Goal: Task Accomplishment & Management: Manage account settings

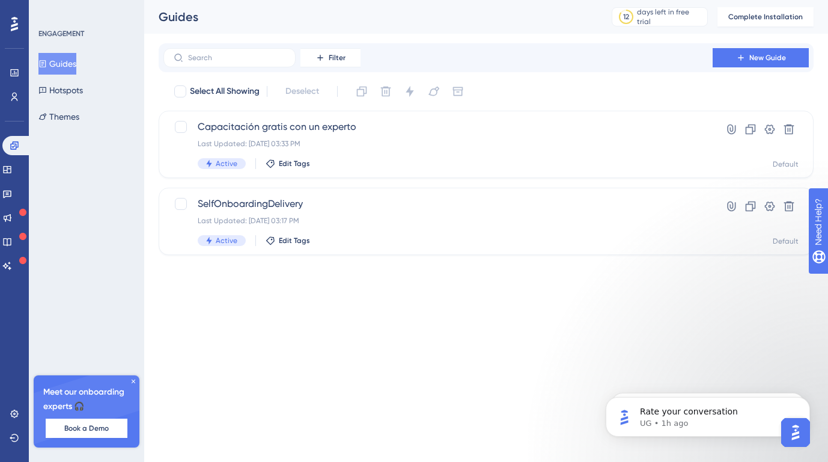
scroll to position [462, 0]
click at [19, 145] on link at bounding box center [16, 145] width 29 height 19
click at [12, 171] on icon at bounding box center [7, 170] width 10 height 10
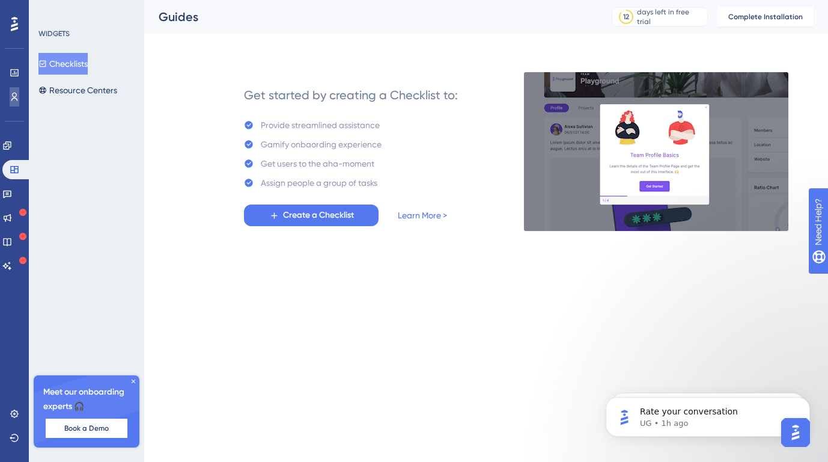
click at [16, 95] on icon at bounding box center [14, 97] width 7 height 8
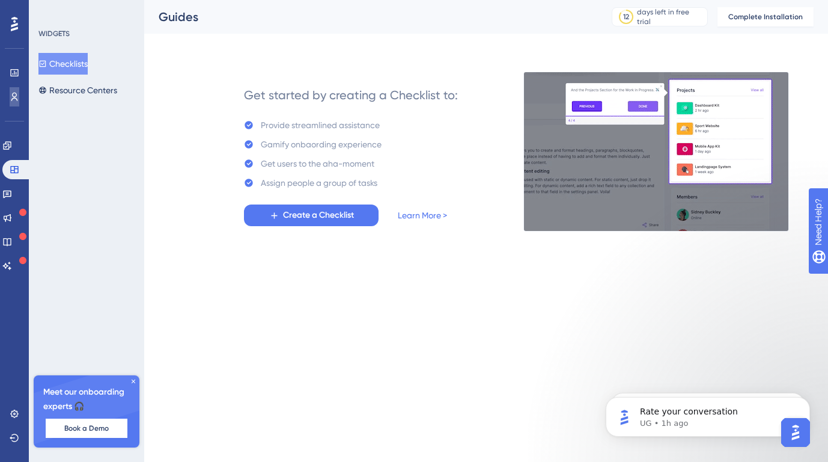
click at [16, 97] on icon at bounding box center [15, 97] width 10 height 10
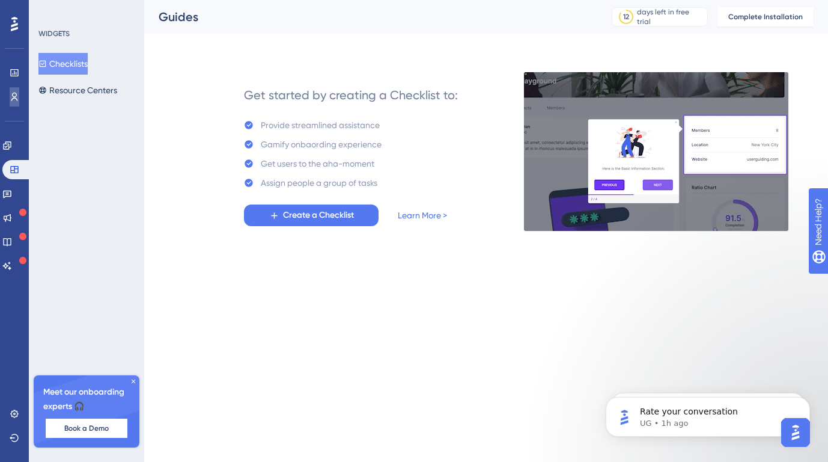
click at [15, 98] on icon at bounding box center [15, 97] width 10 height 10
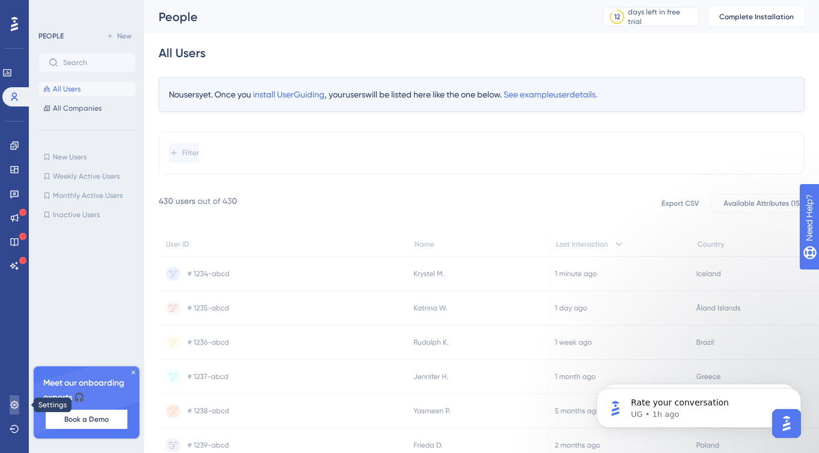
click at [14, 403] on icon at bounding box center [15, 405] width 10 height 10
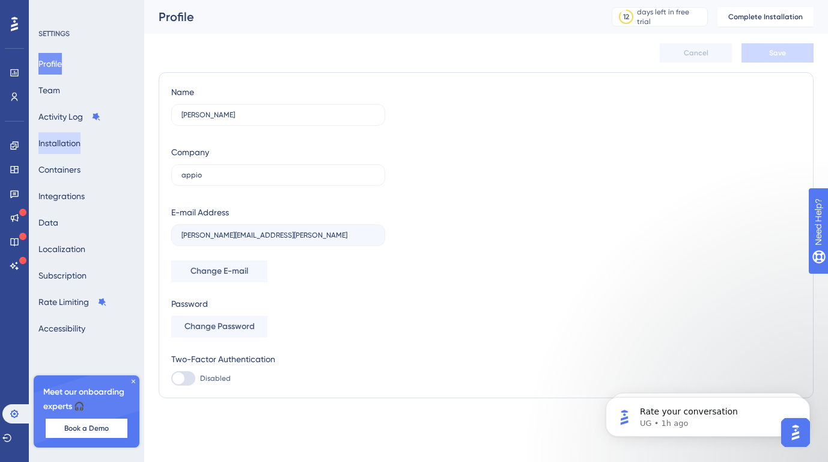
click at [70, 138] on button "Installation" at bounding box center [59, 143] width 42 height 22
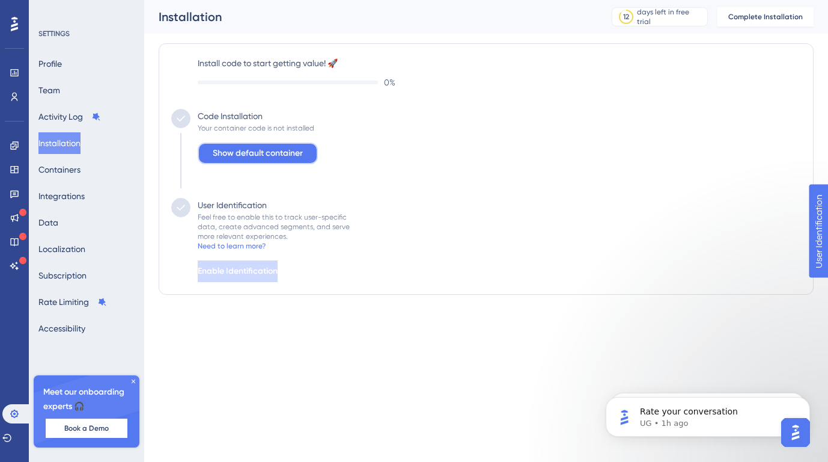
click at [296, 156] on span "Show default container" at bounding box center [258, 153] width 90 height 14
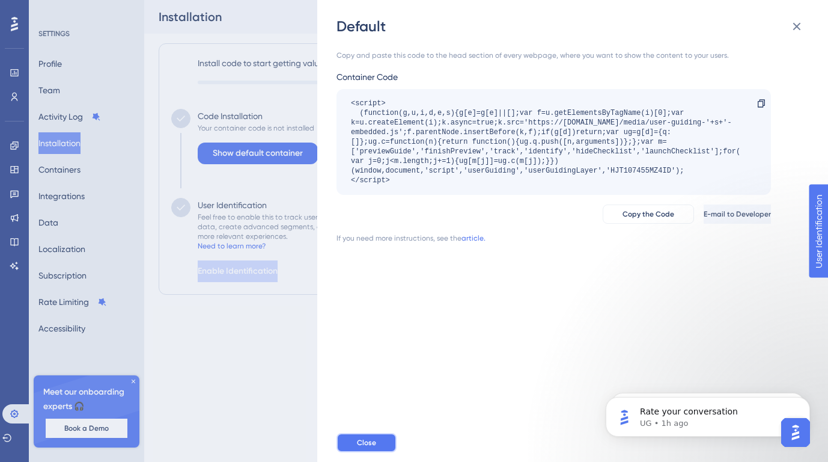
click at [375, 445] on span "Close" at bounding box center [366, 443] width 19 height 10
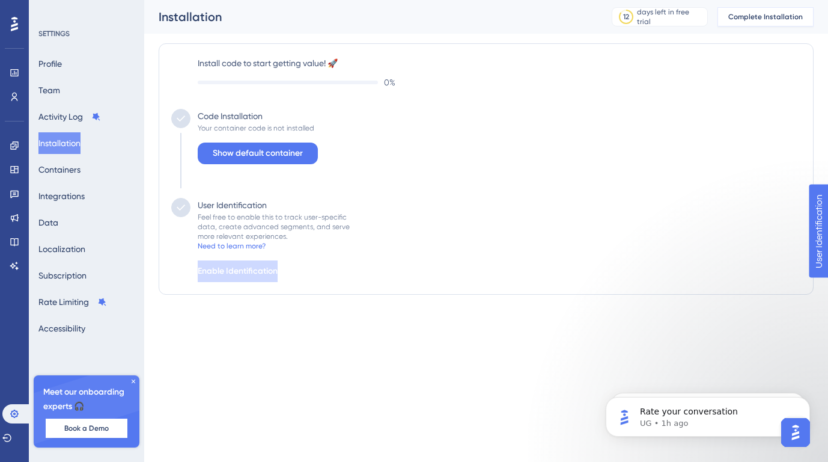
click at [761, 13] on span "Complete Installation" at bounding box center [766, 17] width 75 height 10
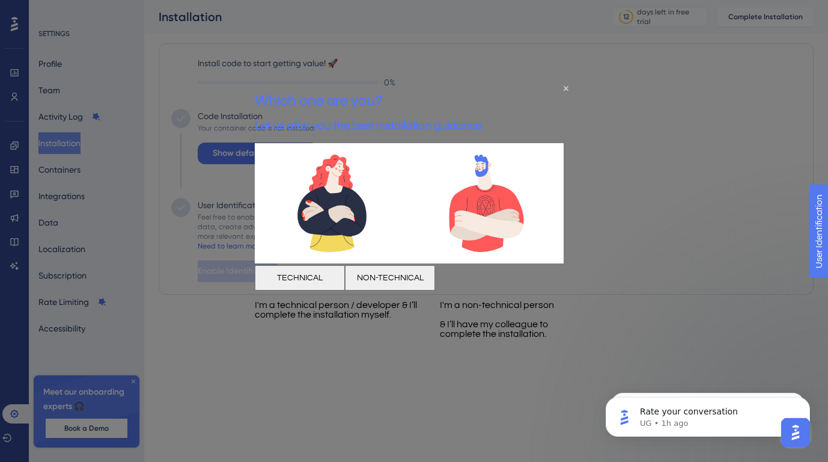
click at [484, 87] on div "Which one are you? Let us offer you the best installation guidance." at bounding box center [369, 112] width 229 height 62
click at [484, 85] on div "Which one are you? Let us offer you the best installation guidance." at bounding box center [369, 112] width 229 height 62
click at [564, 86] on icon "Close Preview" at bounding box center [566, 87] width 5 height 5
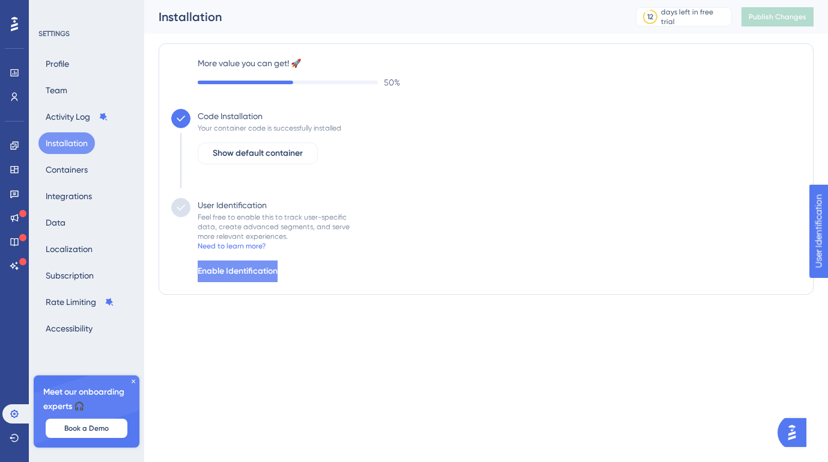
click at [264, 272] on span "Enable Identification" at bounding box center [238, 271] width 80 height 14
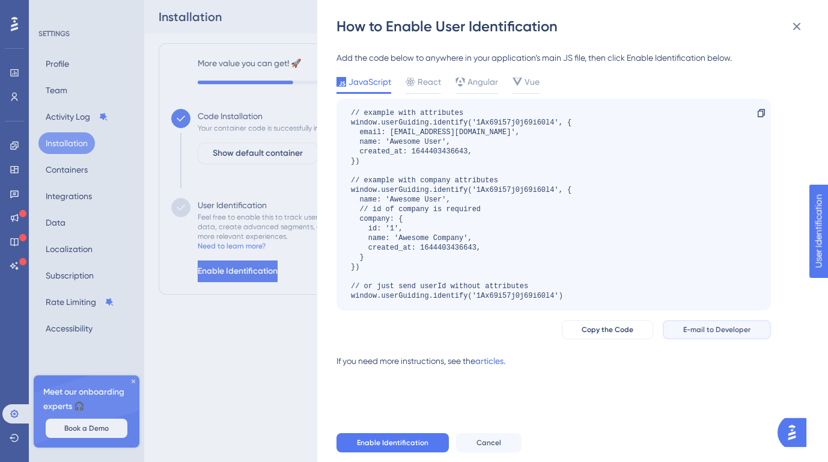
click at [713, 329] on span "E-mail to Developer" at bounding box center [716, 330] width 67 height 10
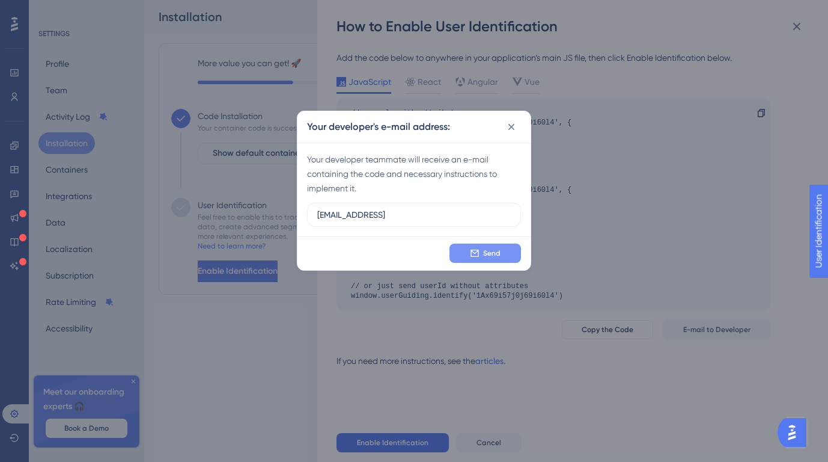
type input "[EMAIL_ADDRESS]"
click at [471, 257] on icon at bounding box center [475, 253] width 10 height 10
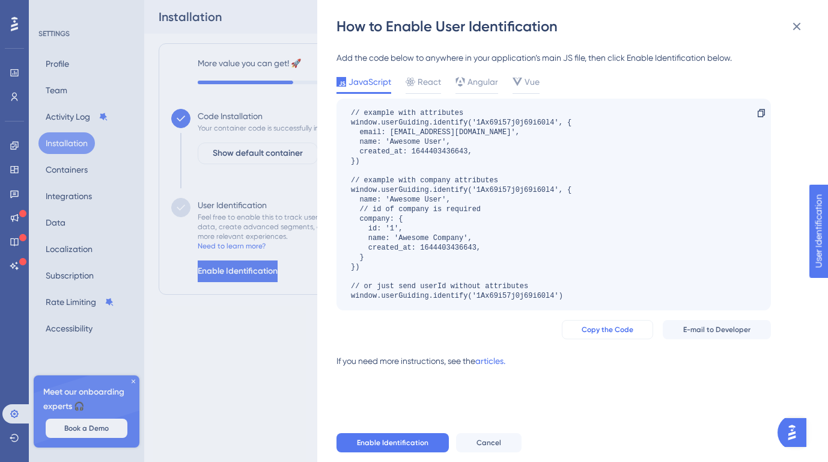
click at [623, 329] on span "Copy the Code" at bounding box center [608, 330] width 52 height 10
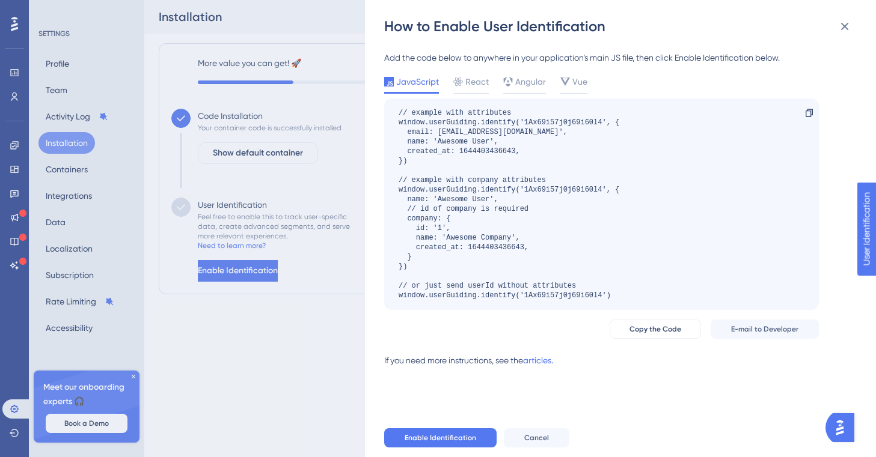
click at [14, 121] on div "How to Enable User Identification Add the code below to anywhere in your applic…" at bounding box center [438, 228] width 876 height 457
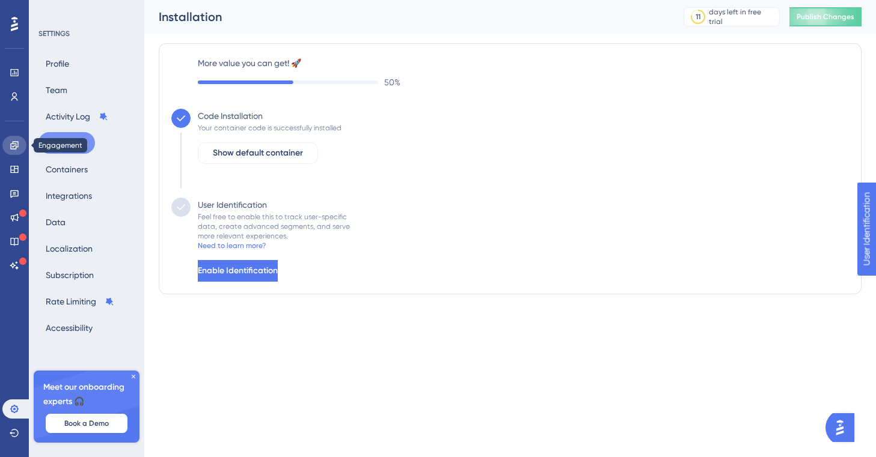
click at [14, 141] on icon at bounding box center [15, 146] width 10 height 10
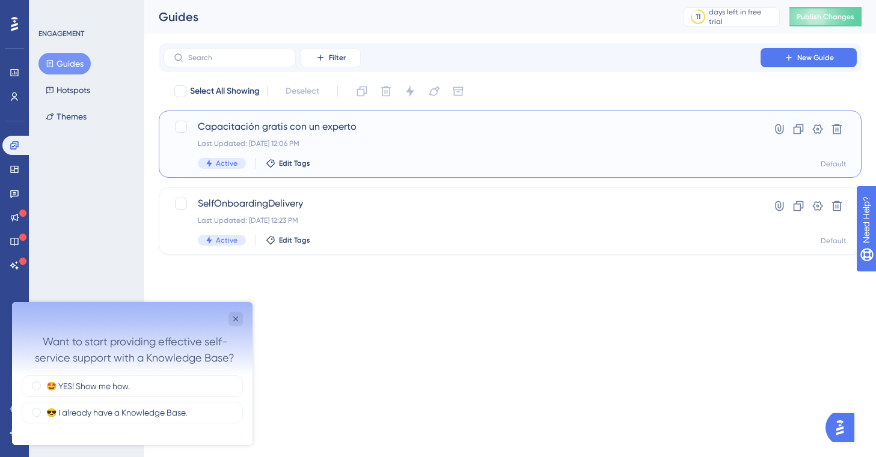
click at [346, 132] on span "Capacitación gratis con un experto" at bounding box center [462, 127] width 528 height 14
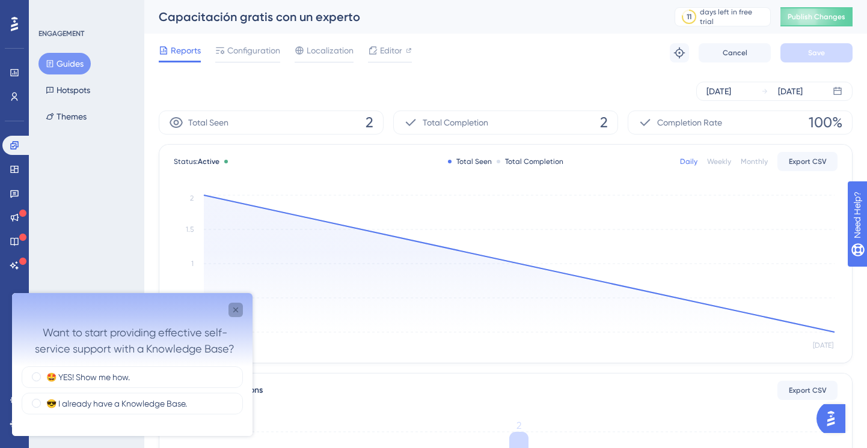
click at [234, 311] on icon "Close survey" at bounding box center [236, 310] width 10 height 10
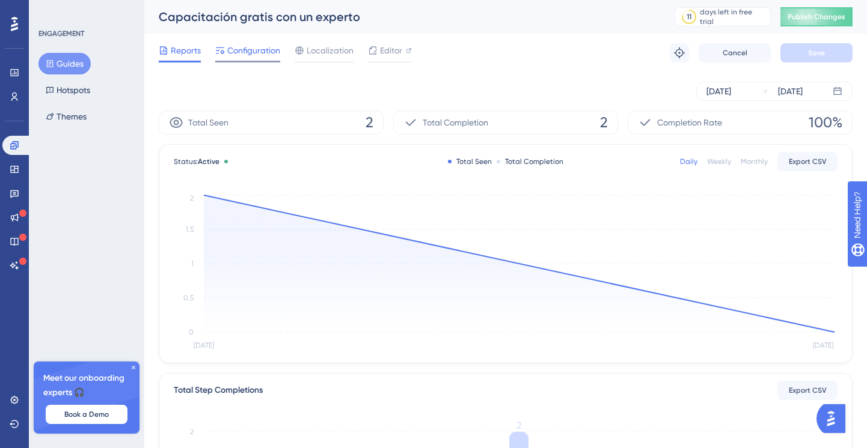
click at [257, 46] on span "Configuration" at bounding box center [253, 50] width 53 height 14
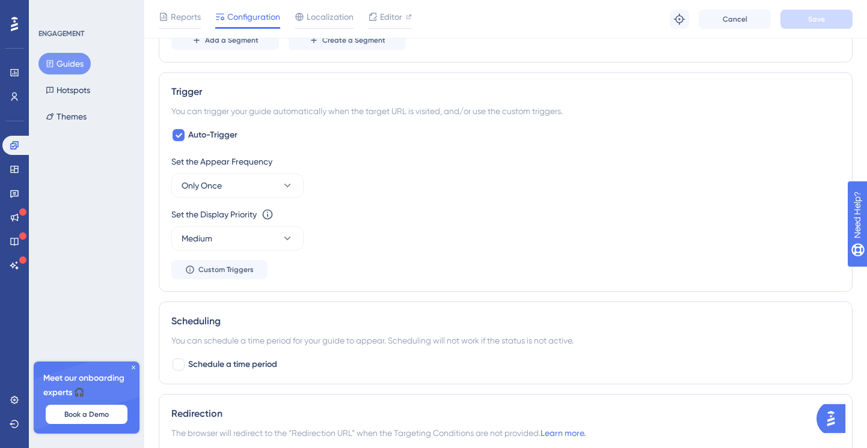
scroll to position [564, 0]
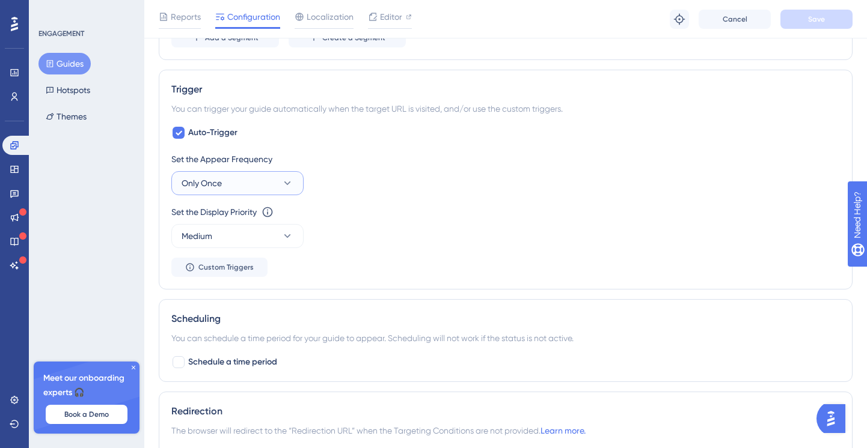
click at [242, 186] on button "Only Once" at bounding box center [237, 183] width 132 height 24
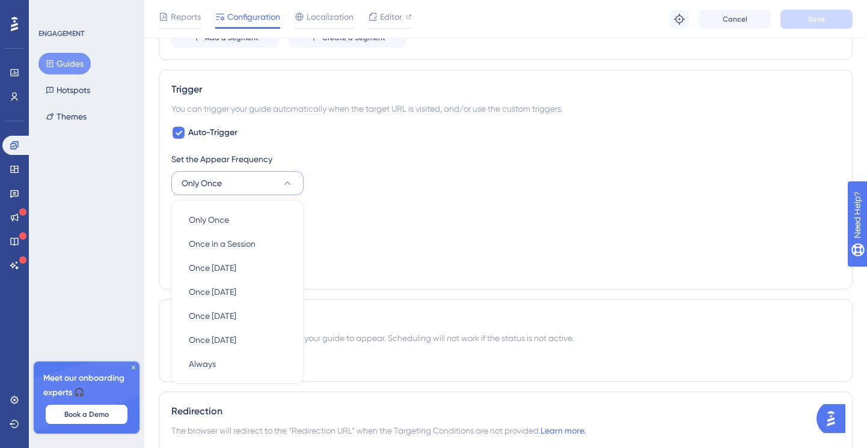
scroll to position [632, 0]
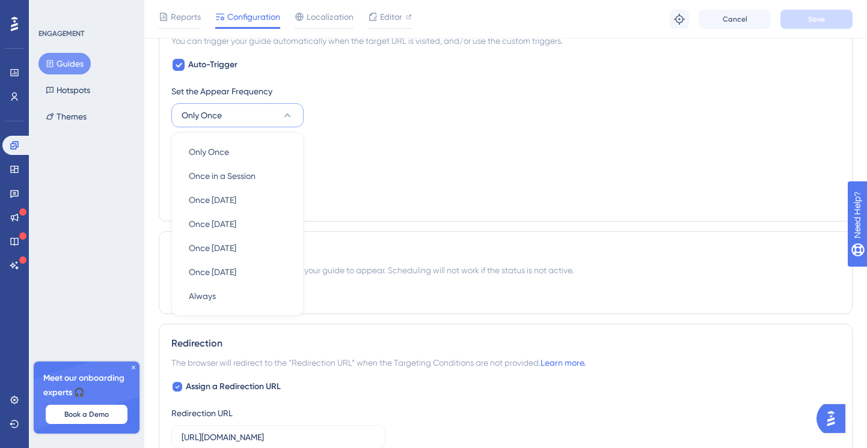
click at [340, 123] on div "Set the Appear Frequency Only Once Only Once Only Once Once in a Session Once i…" at bounding box center [505, 105] width 668 height 43
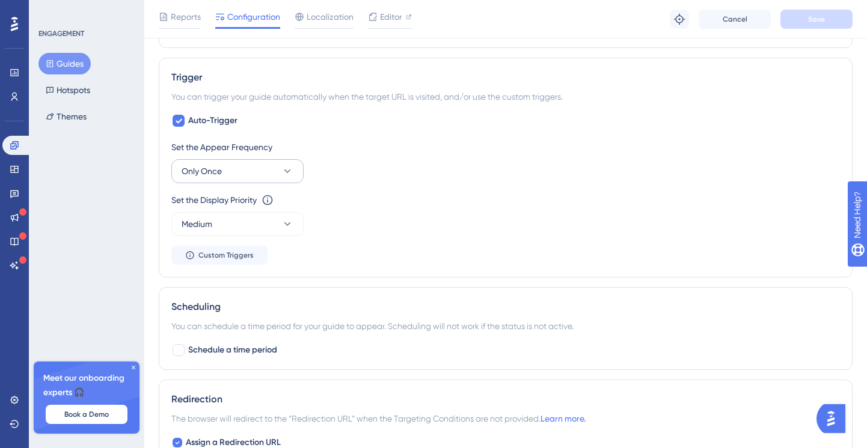
scroll to position [564, 0]
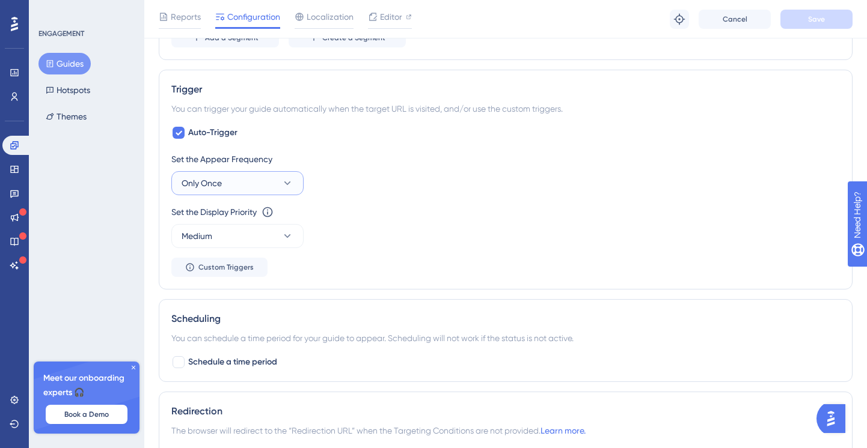
click at [251, 180] on button "Only Once" at bounding box center [237, 183] width 132 height 24
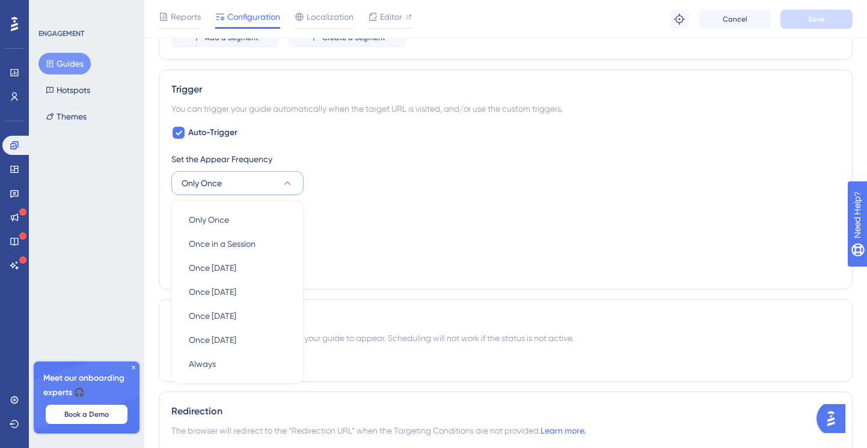
scroll to position [632, 0]
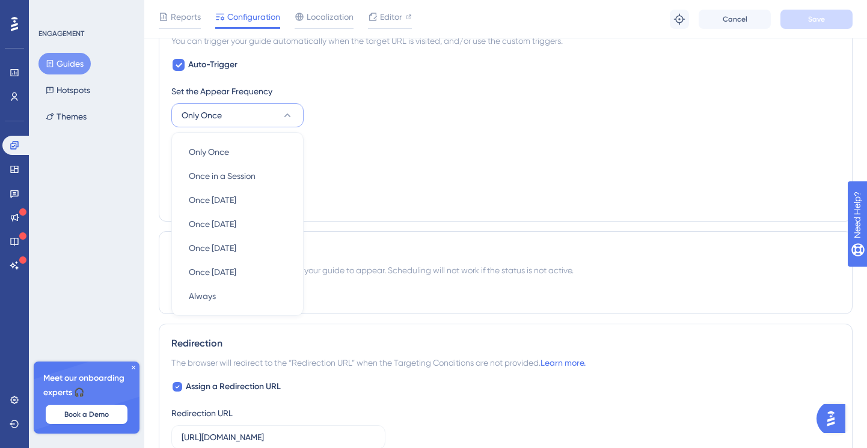
click at [328, 128] on div "Set the Appear Frequency Only Once Only Once Only Once Once in a Session Once i…" at bounding box center [505, 146] width 668 height 125
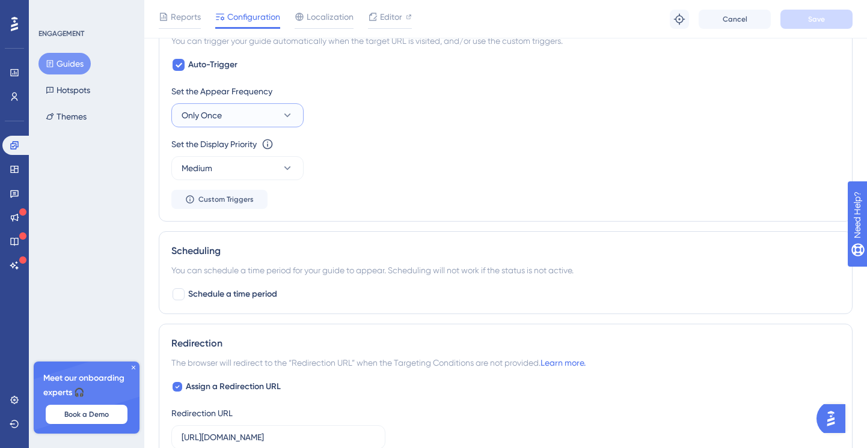
click at [293, 118] on button "Only Once" at bounding box center [237, 115] width 132 height 24
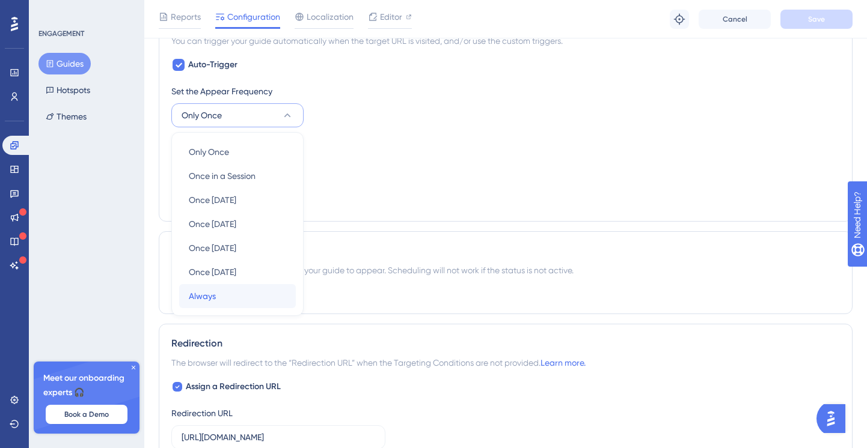
click at [231, 293] on div "Always Always" at bounding box center [237, 296] width 97 height 24
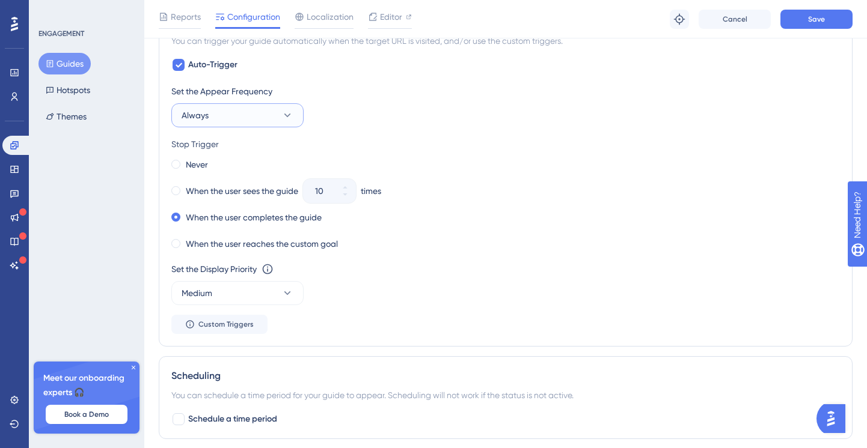
click at [291, 117] on icon at bounding box center [287, 115] width 12 height 12
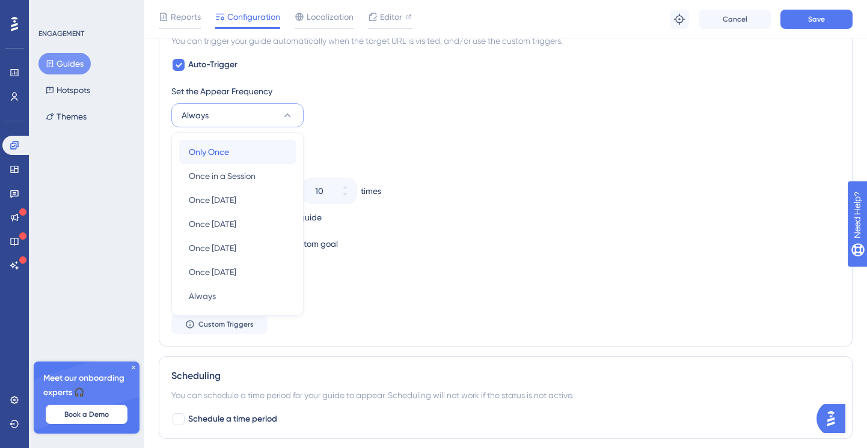
click at [266, 146] on div "Only Once Only Once" at bounding box center [237, 152] width 97 height 24
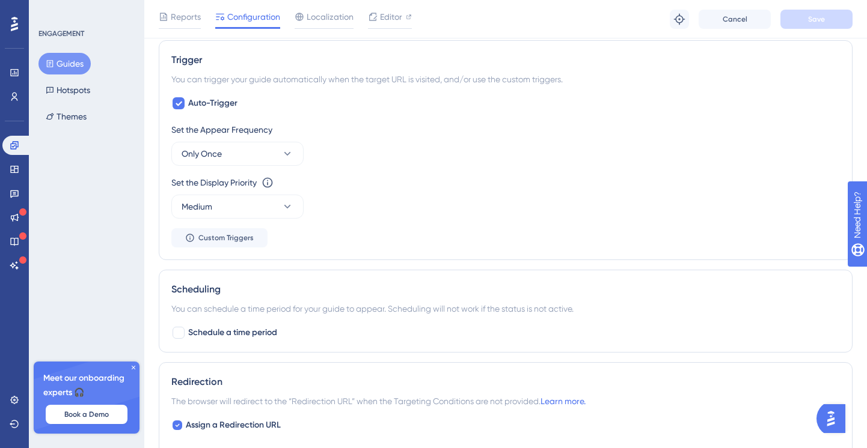
scroll to position [593, 1]
click at [180, 102] on icon at bounding box center [178, 104] width 7 height 10
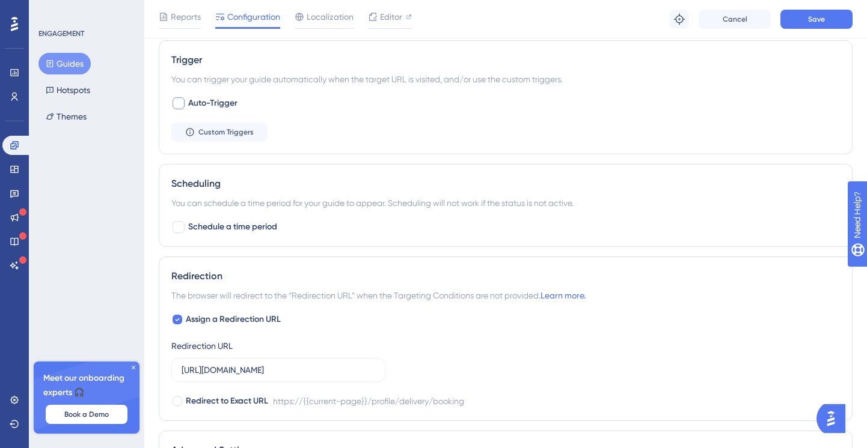
click at [180, 102] on div at bounding box center [179, 103] width 12 height 12
checkbox input "true"
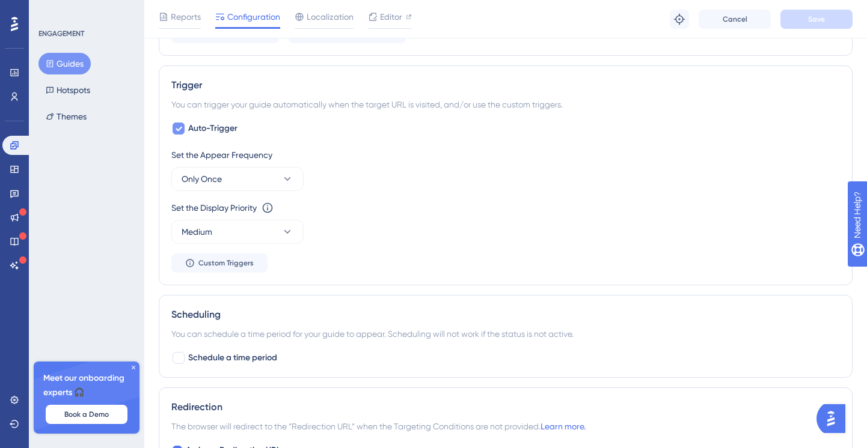
scroll to position [563, 1]
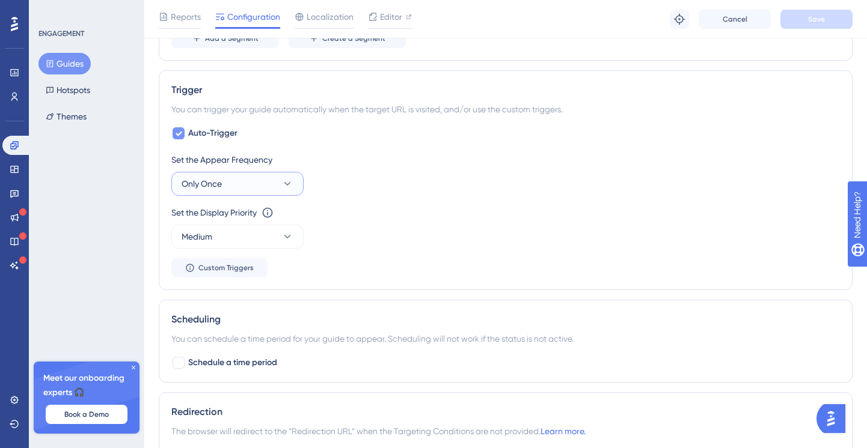
click at [244, 188] on button "Only Once" at bounding box center [237, 184] width 132 height 24
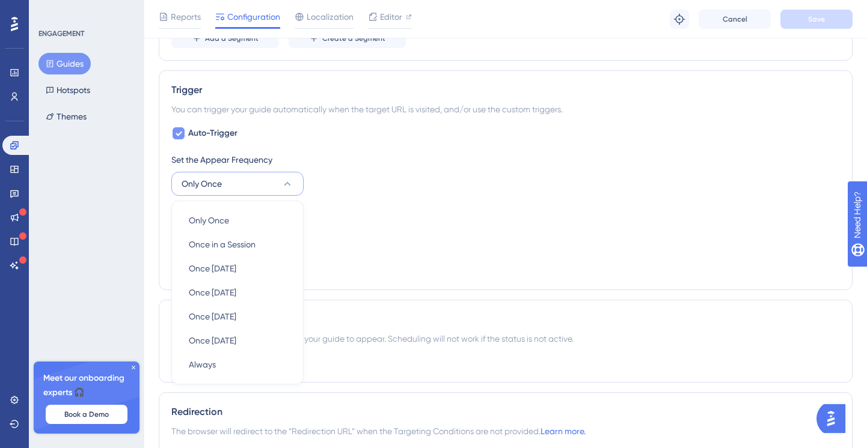
scroll to position [630, 1]
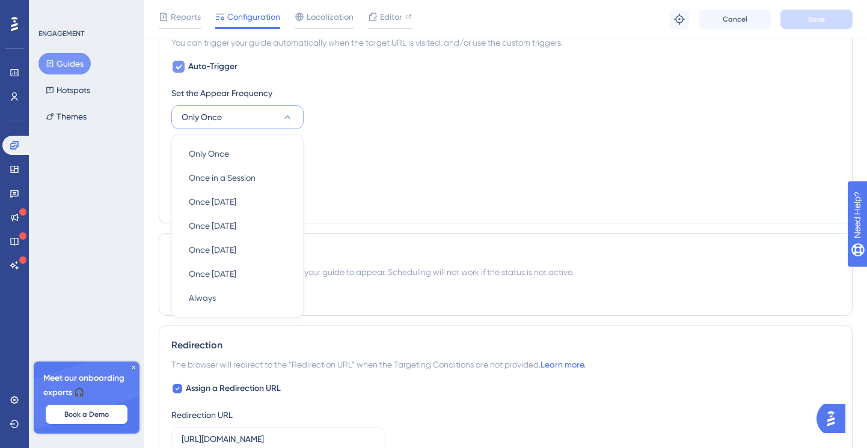
click at [384, 120] on div "Set the Appear Frequency Only Once Only Once Only Once Once in a Session Once i…" at bounding box center [505, 107] width 668 height 43
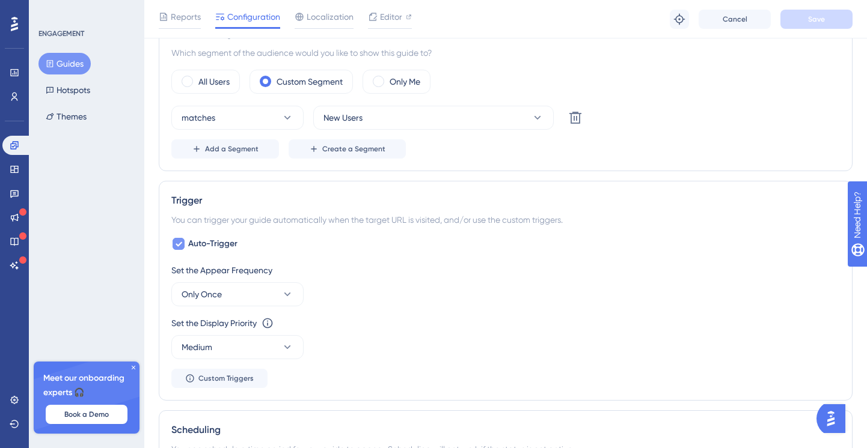
scroll to position [595, 1]
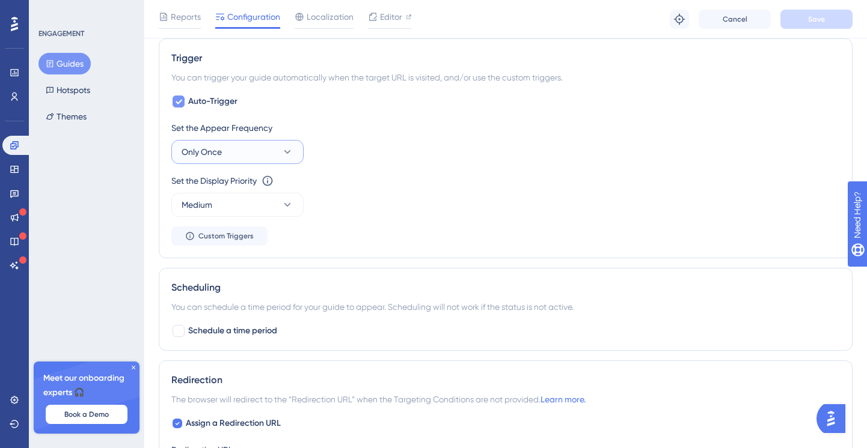
click at [281, 153] on icon at bounding box center [287, 152] width 12 height 12
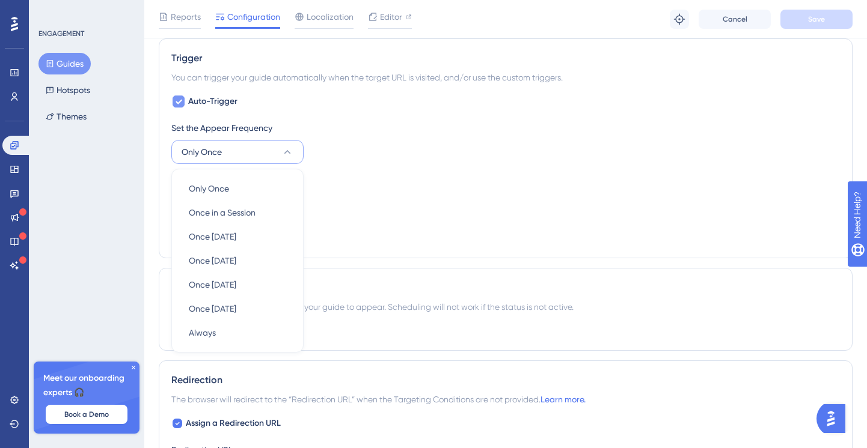
scroll to position [632, 1]
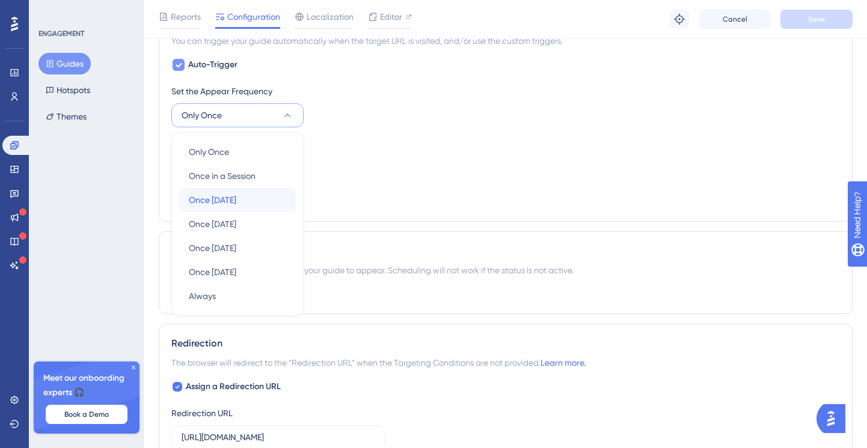
click at [248, 205] on div "Once [DATE] Once [DATE]" at bounding box center [237, 200] width 97 height 24
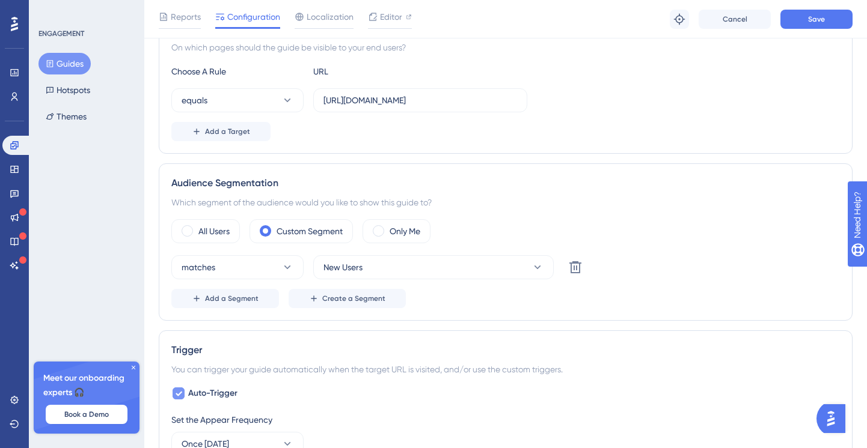
scroll to position [0, 1]
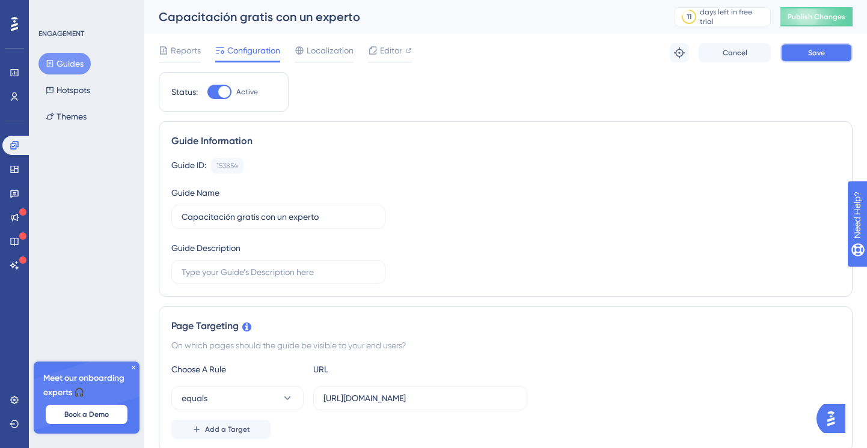
click at [808, 50] on span "Save" at bounding box center [816, 53] width 17 height 10
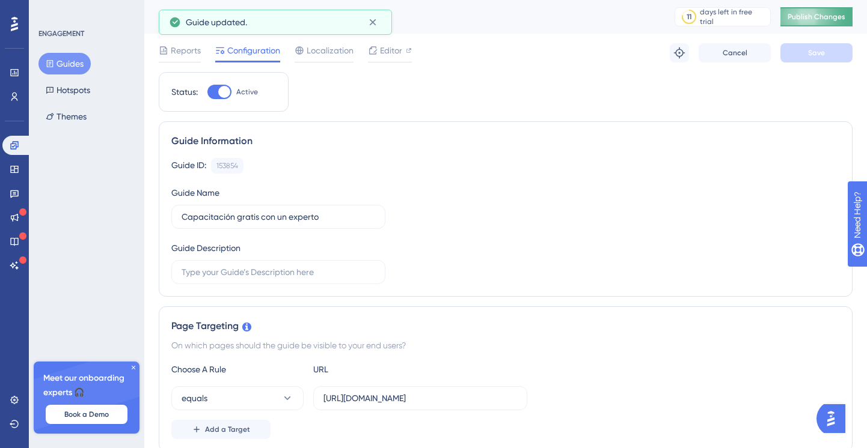
click at [809, 17] on span "Publish Changes" at bounding box center [816, 17] width 58 height 10
click at [373, 24] on icon at bounding box center [373, 22] width 12 height 12
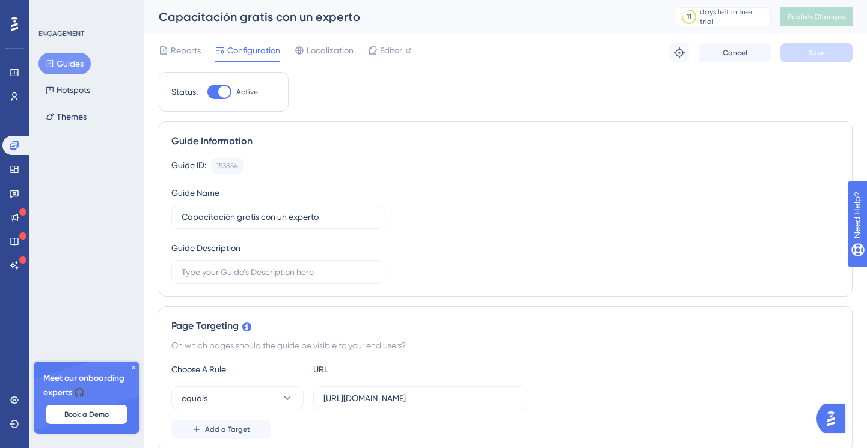
click at [67, 63] on button "Guides" at bounding box center [64, 64] width 52 height 22
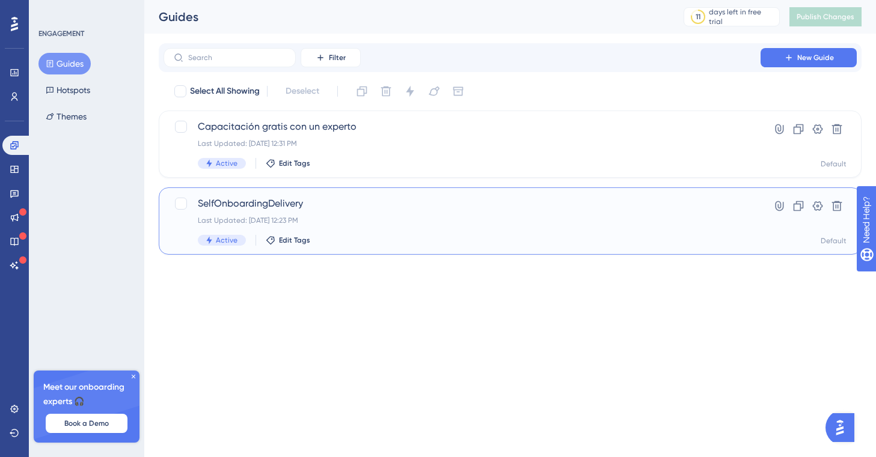
click at [288, 201] on span "SelfOnboardingDelivery" at bounding box center [462, 204] width 528 height 14
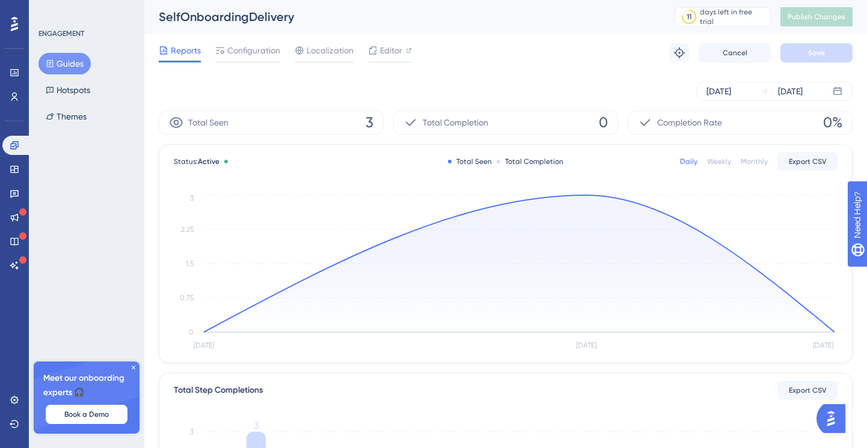
click at [61, 64] on button "Guides" at bounding box center [64, 64] width 52 height 22
